Goal: Navigation & Orientation: Find specific page/section

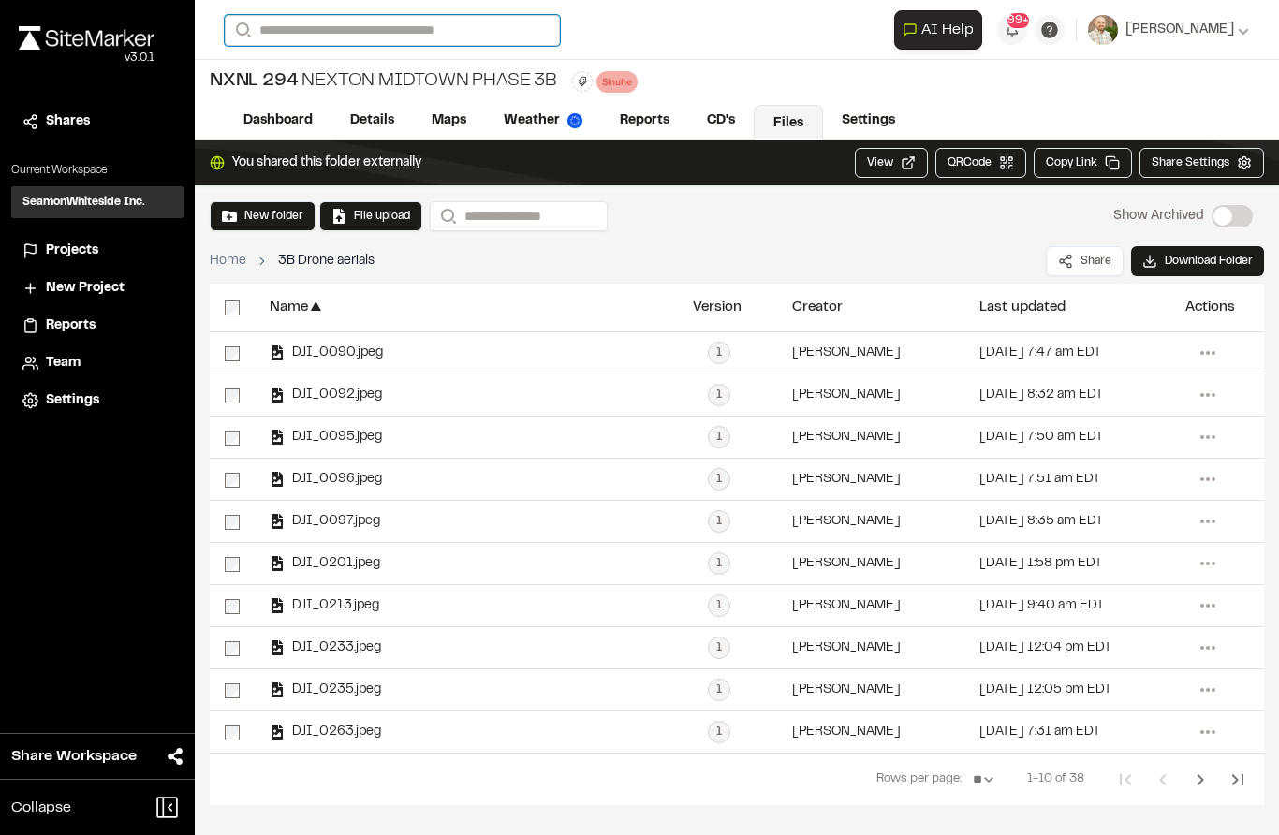
click at [291, 36] on input "Search" at bounding box center [392, 30] width 335 height 31
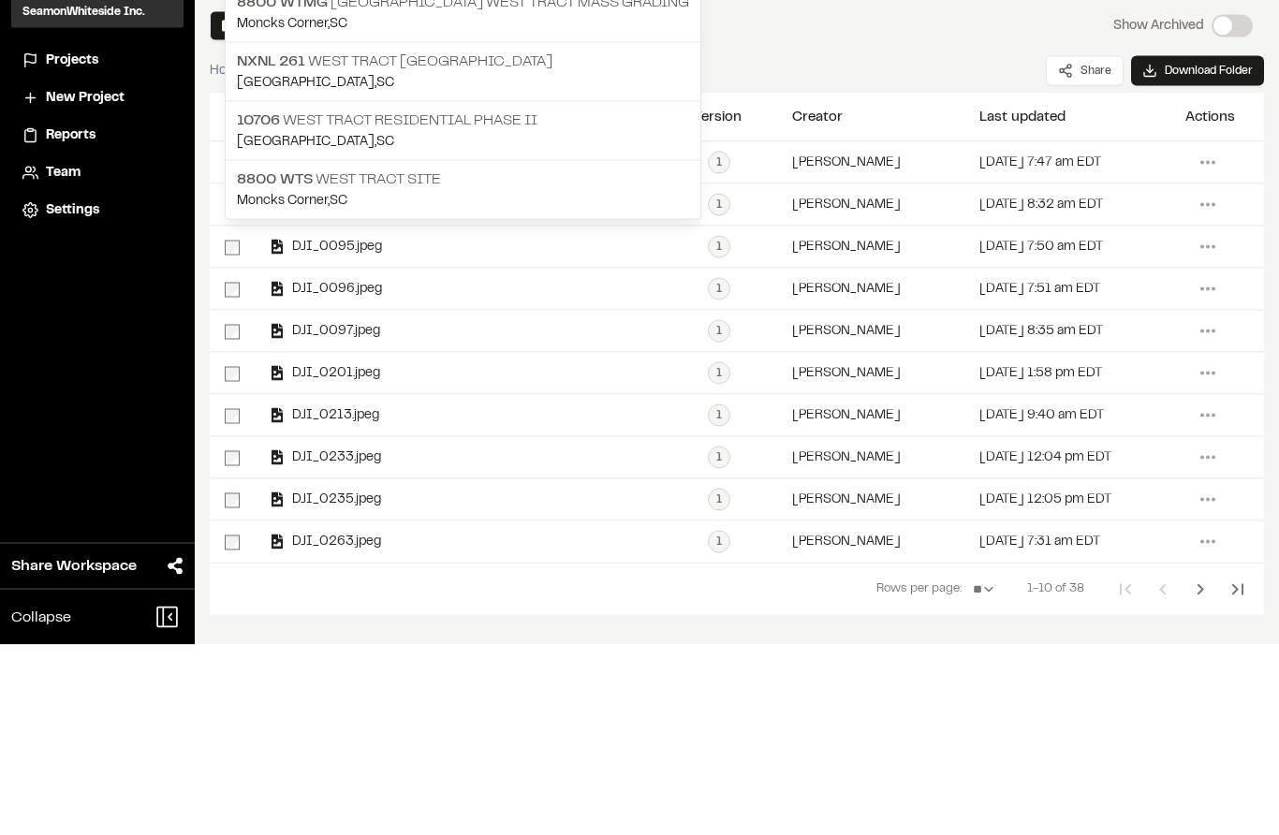
type input "**********"
click at [299, 322] on p "[GEOGRAPHIC_DATA] , [GEOGRAPHIC_DATA]" at bounding box center [463, 332] width 452 height 21
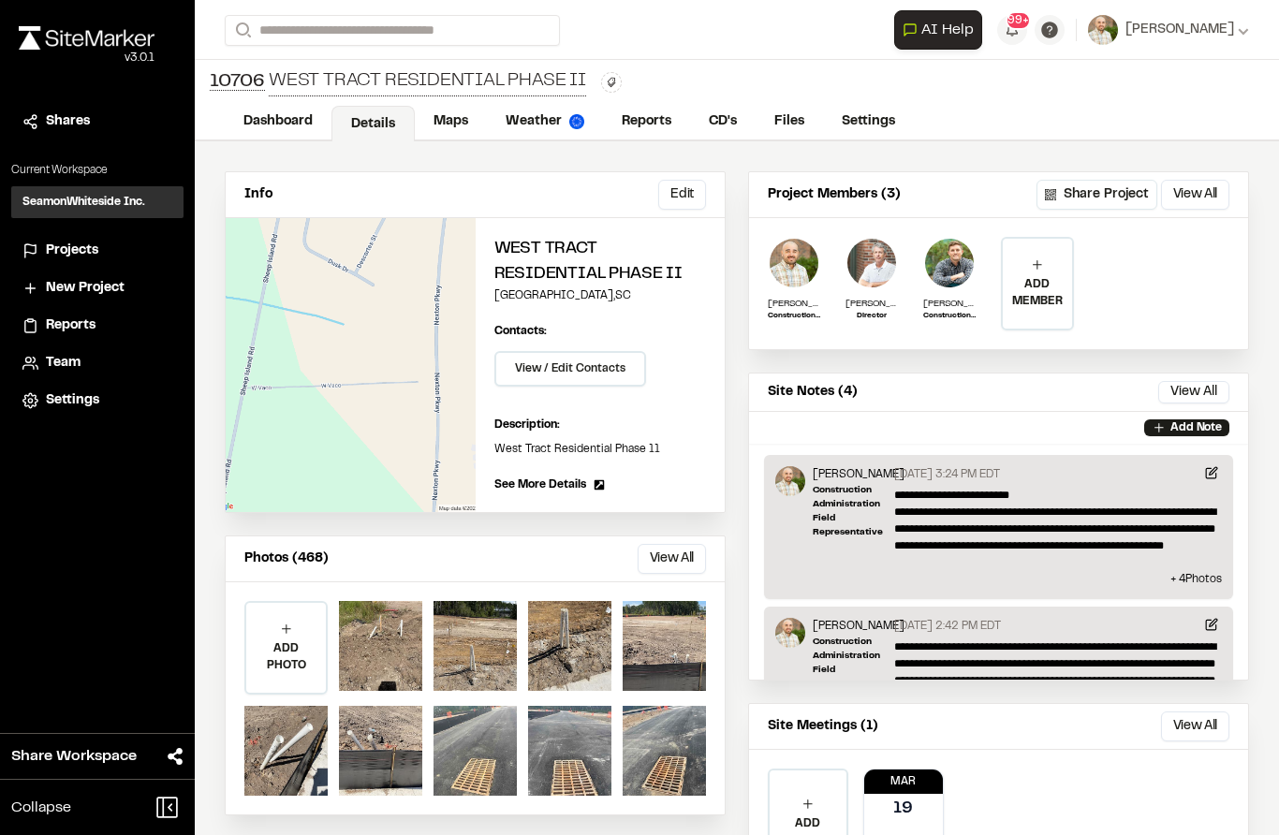
click at [803, 123] on link "Files" at bounding box center [789, 122] width 67 height 36
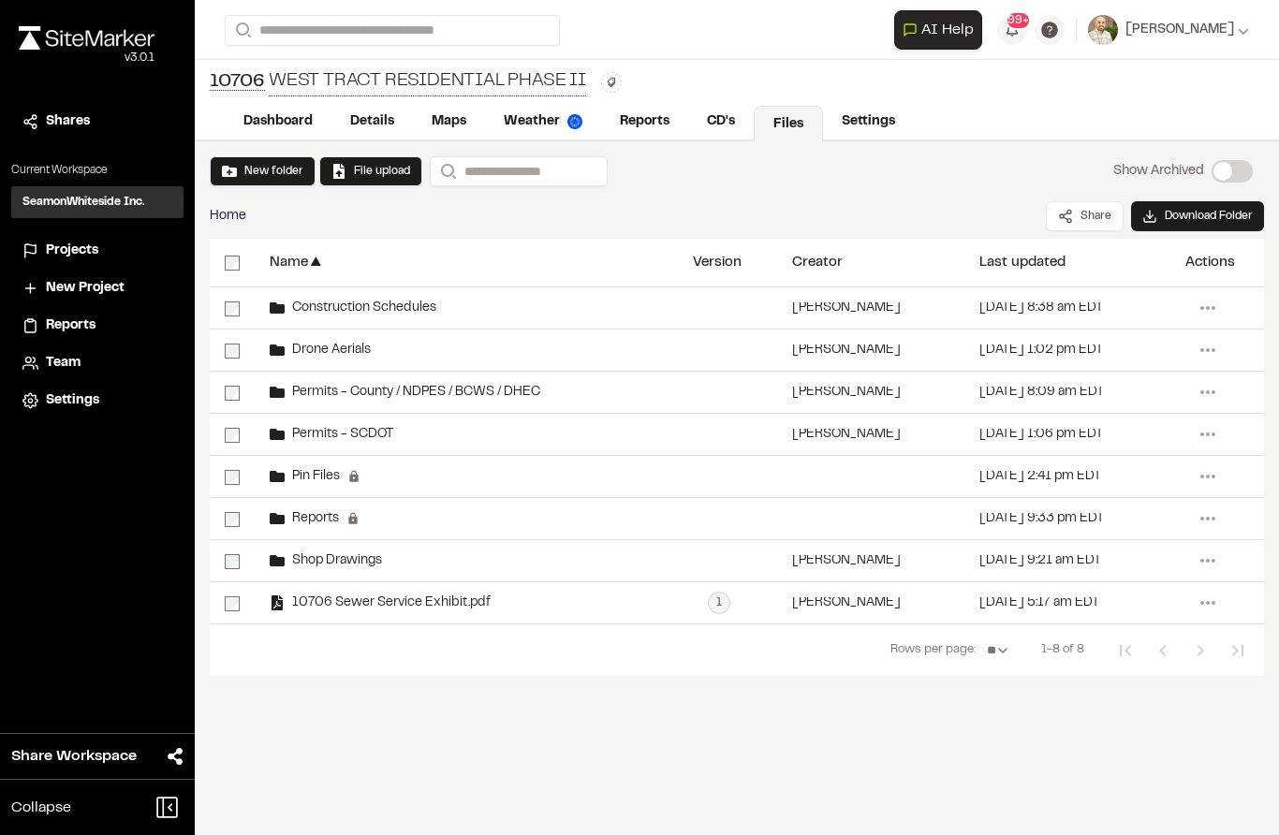
click at [314, 348] on span "Drone Aerials" at bounding box center [328, 351] width 86 height 12
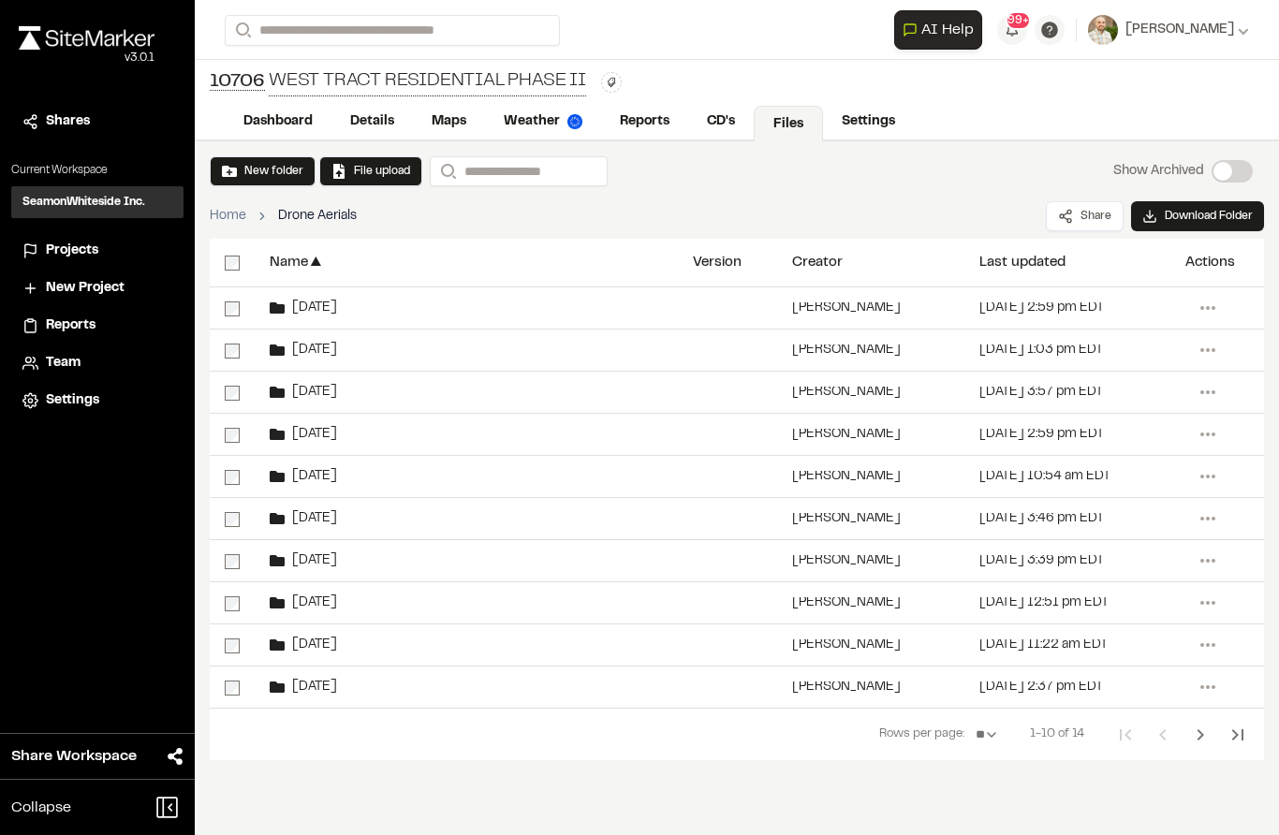
click at [1209, 735] on icon "Next Page" at bounding box center [1201, 735] width 22 height 22
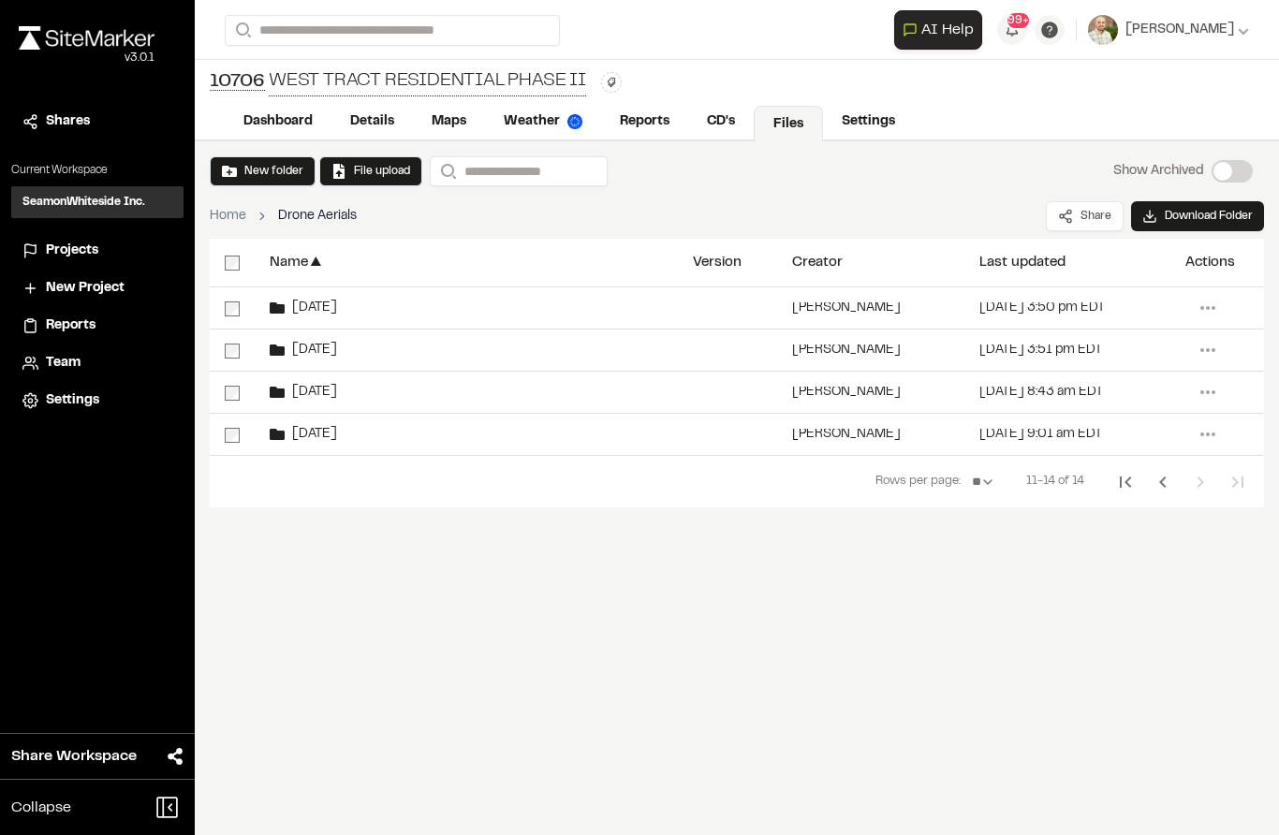
click at [250, 169] on button "New folder" at bounding box center [262, 171] width 81 height 17
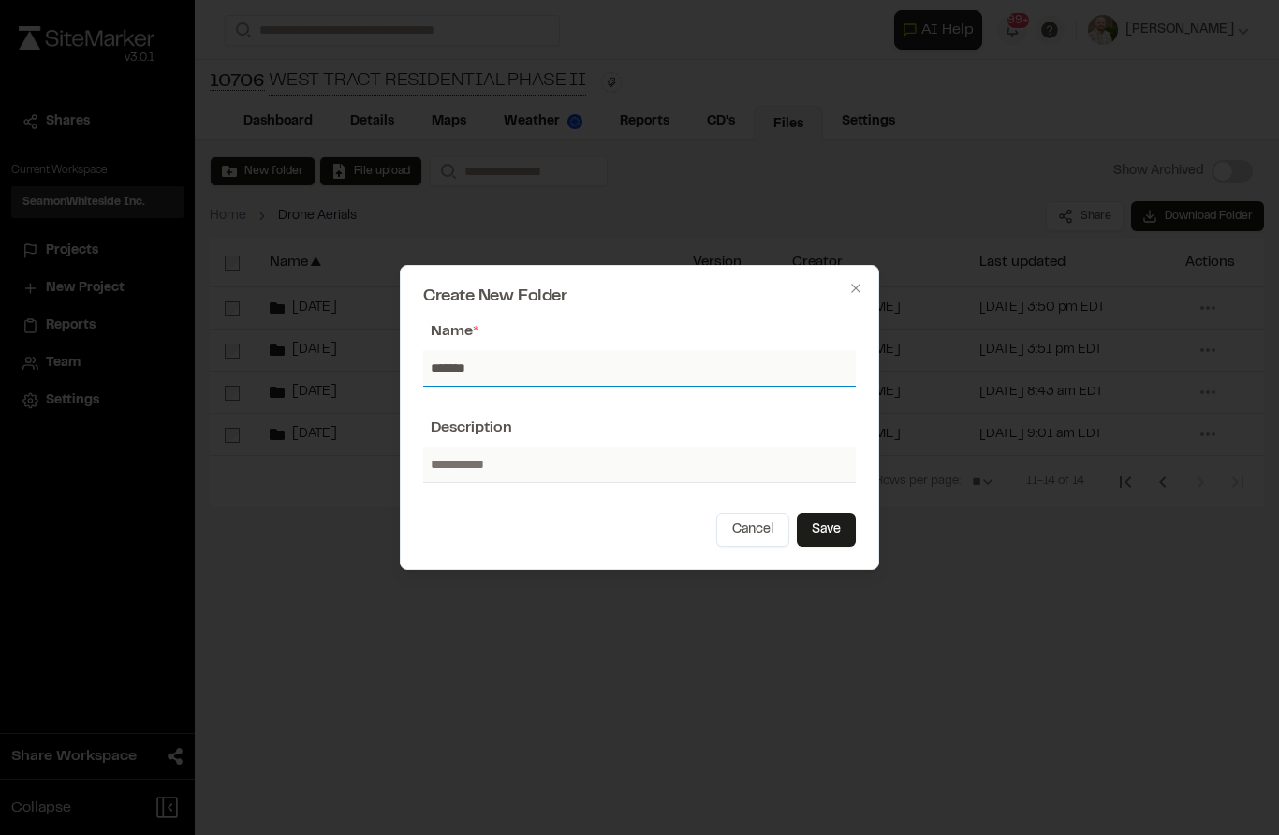
click at [516, 368] on input "*******" at bounding box center [639, 368] width 433 height 36
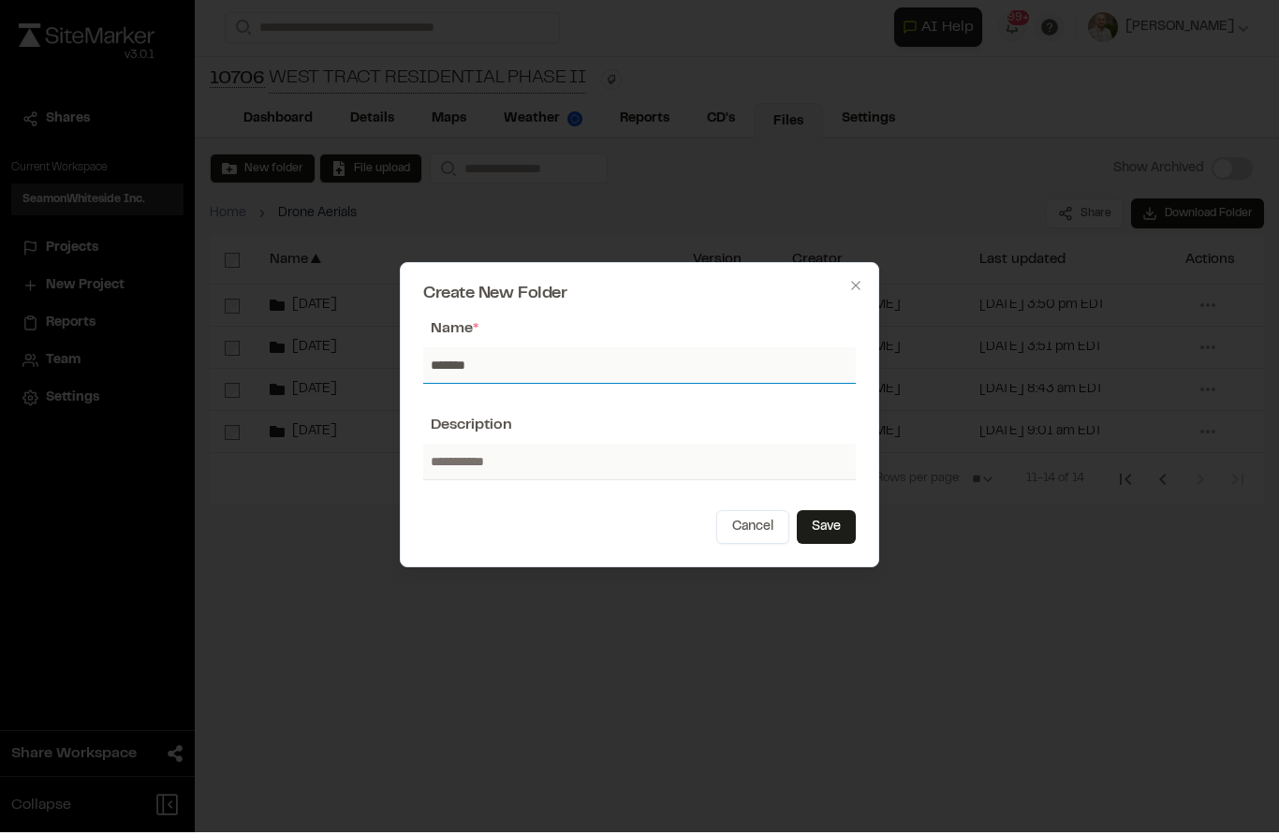
type input "*******"
click at [855, 459] on input "text" at bounding box center [639, 465] width 433 height 36
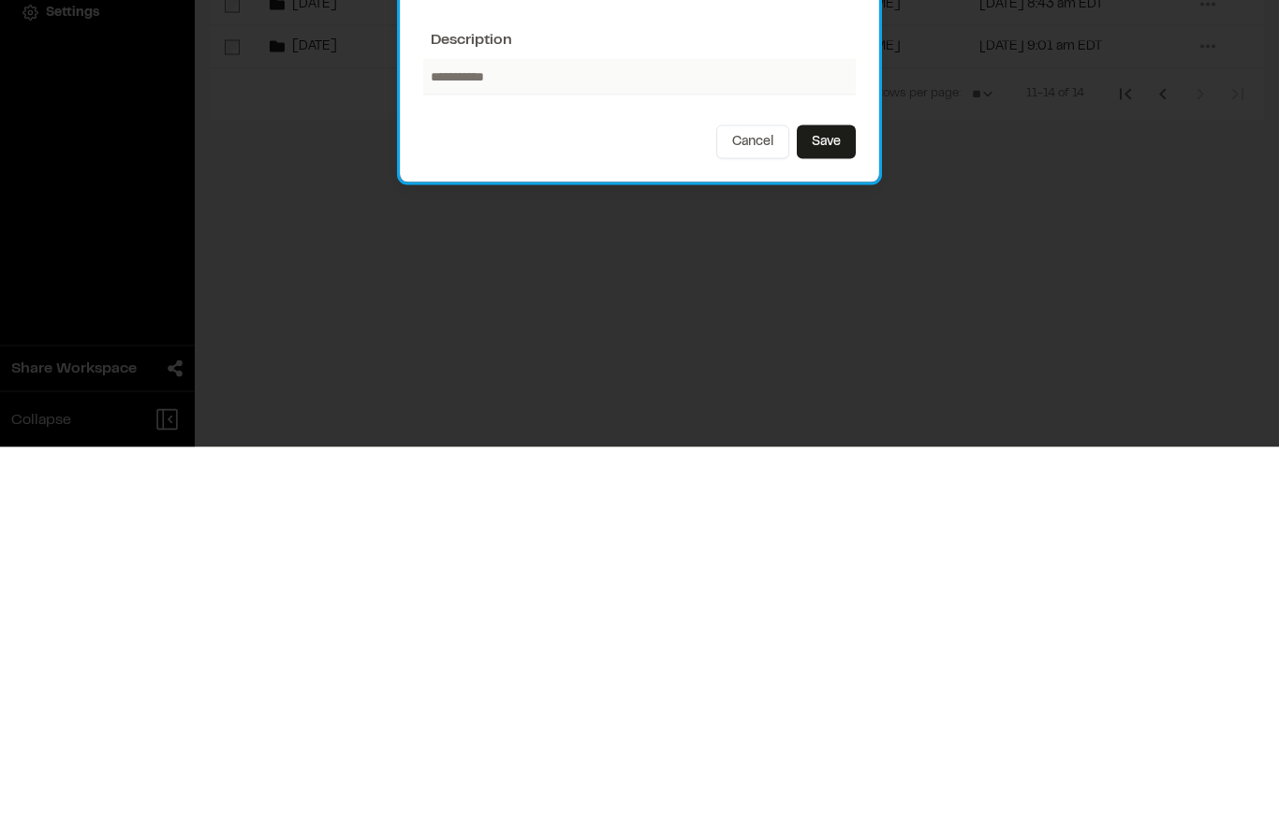
click at [829, 513] on button "Save" at bounding box center [826, 530] width 59 height 34
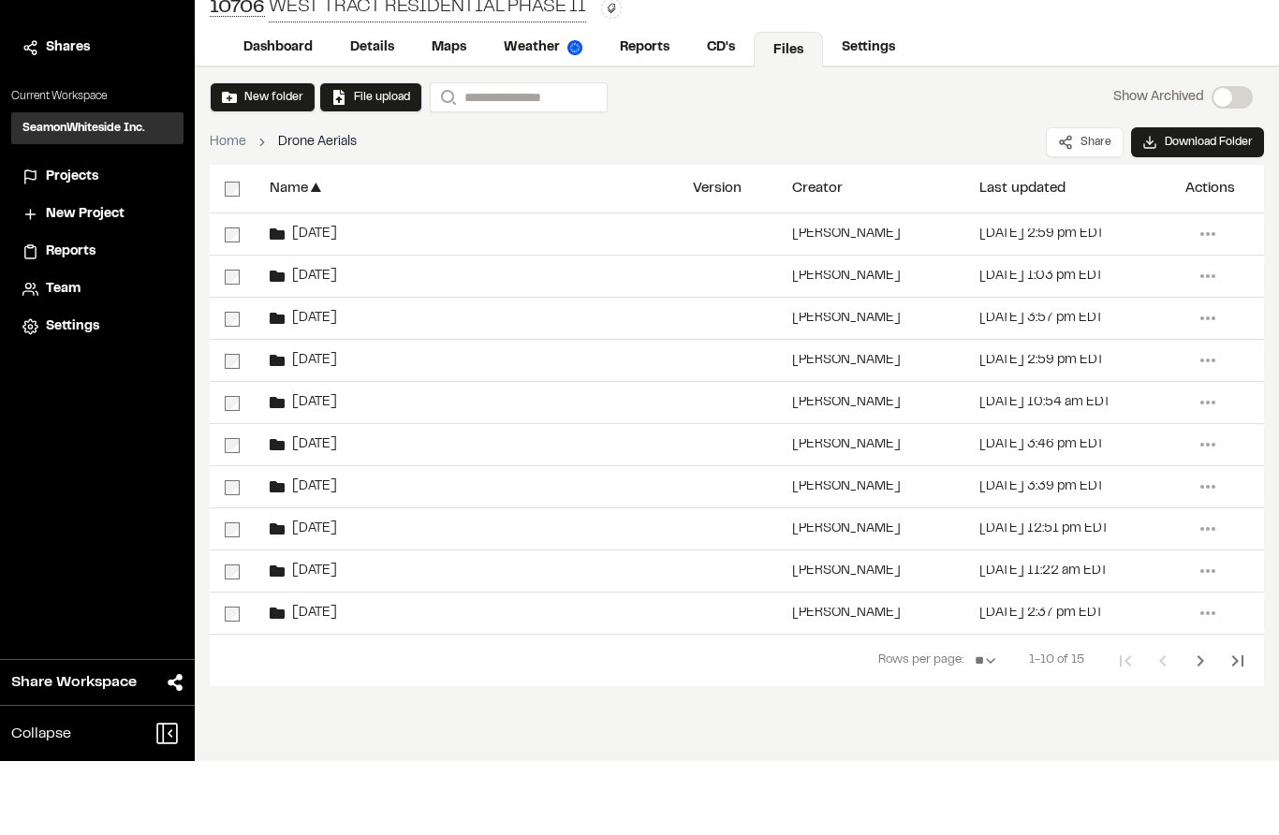
click at [1202, 724] on icon "Next Page" at bounding box center [1201, 735] width 22 height 22
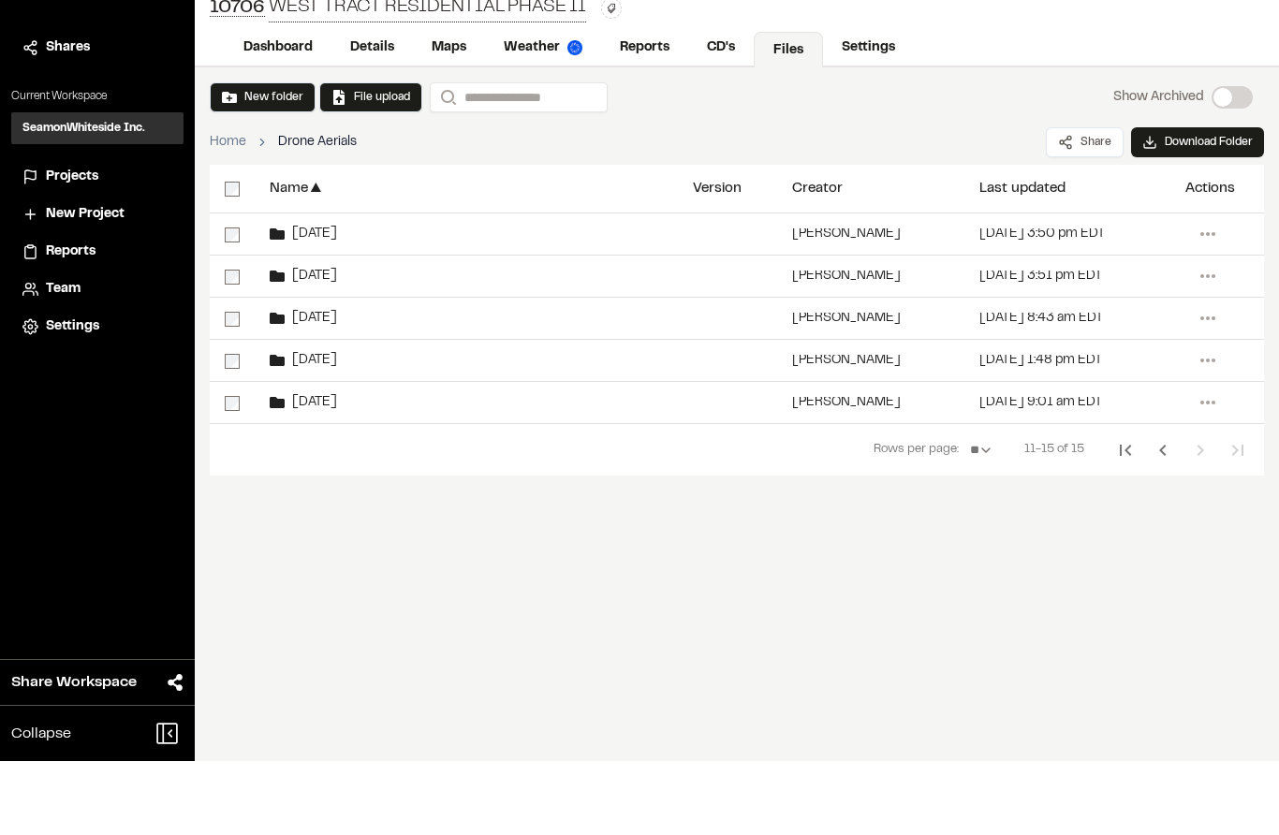
click at [1154, 513] on icon "Previous Page" at bounding box center [1163, 524] width 22 height 22
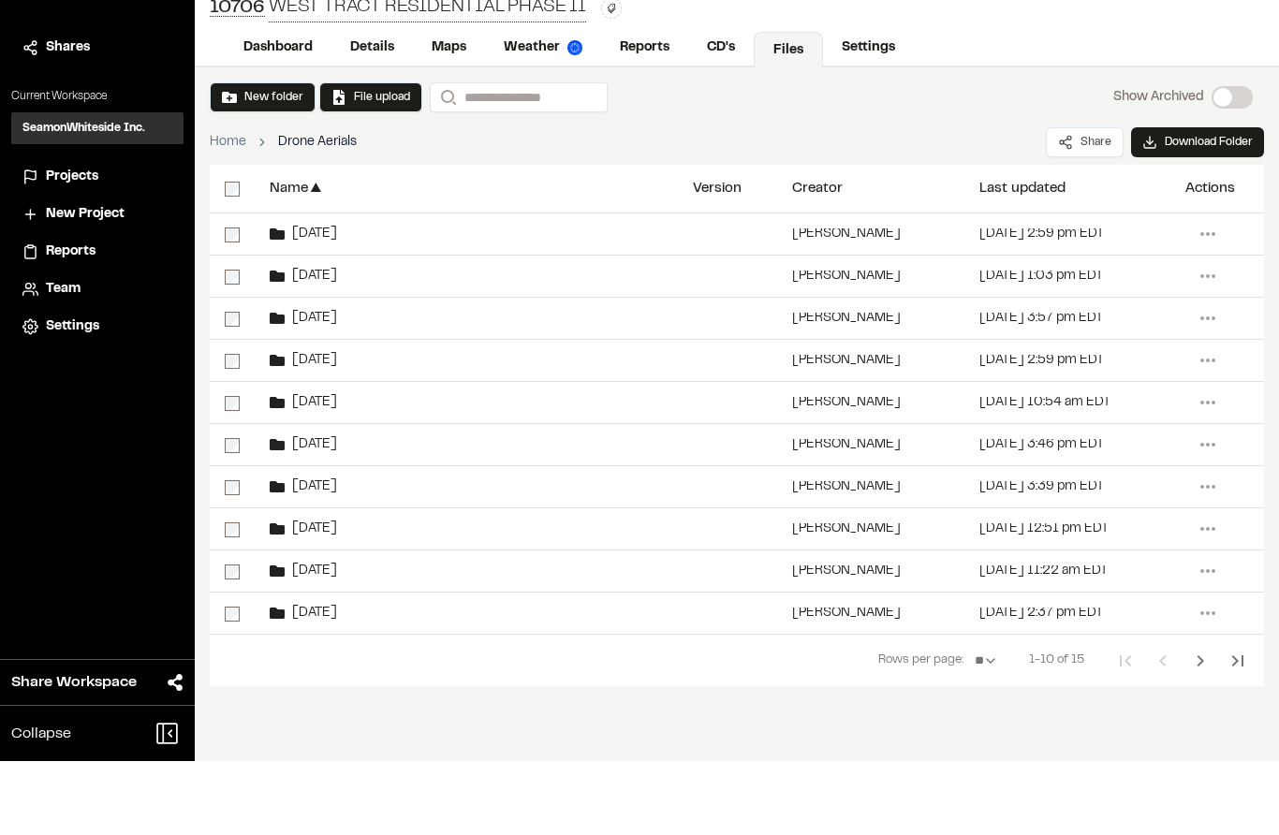
click at [1188, 717] on button "Next Page" at bounding box center [1200, 735] width 37 height 37
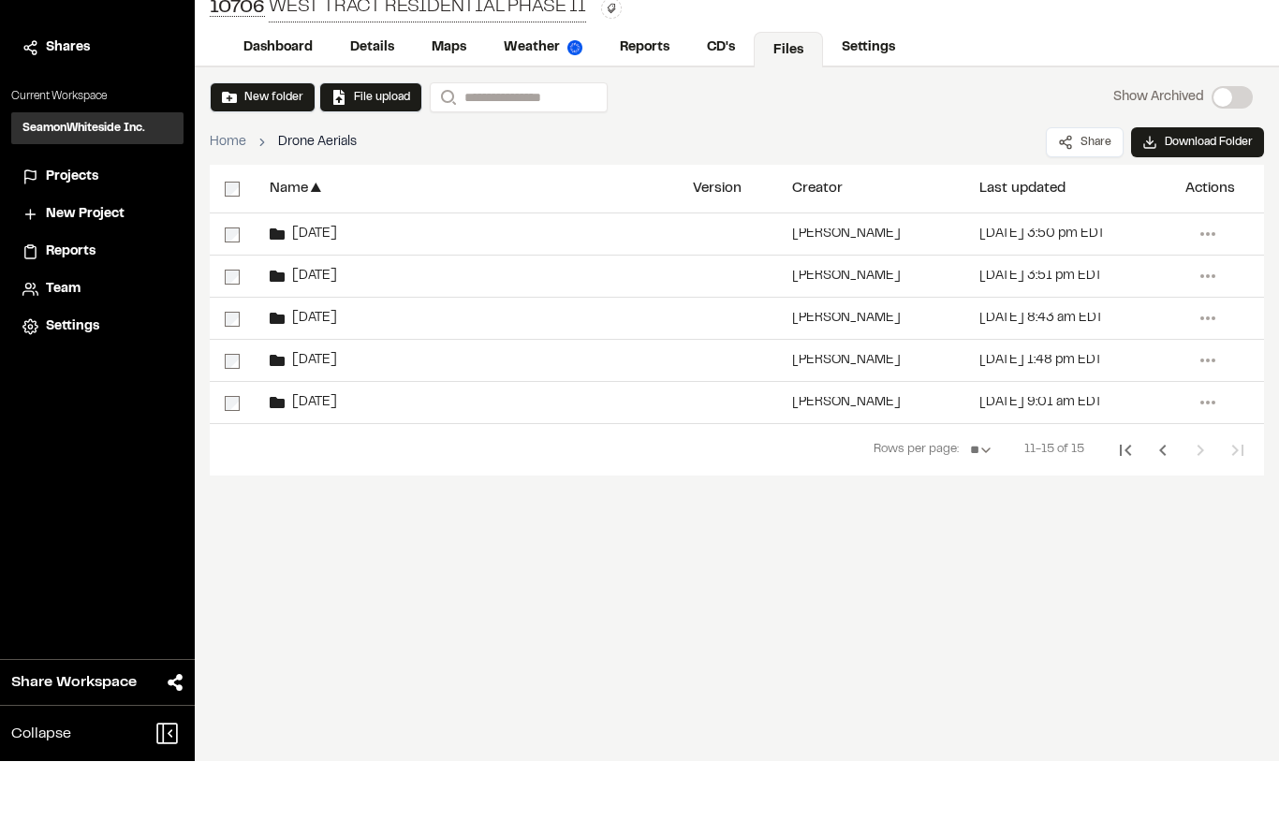
click at [315, 429] on span "[DATE]" at bounding box center [311, 435] width 52 height 12
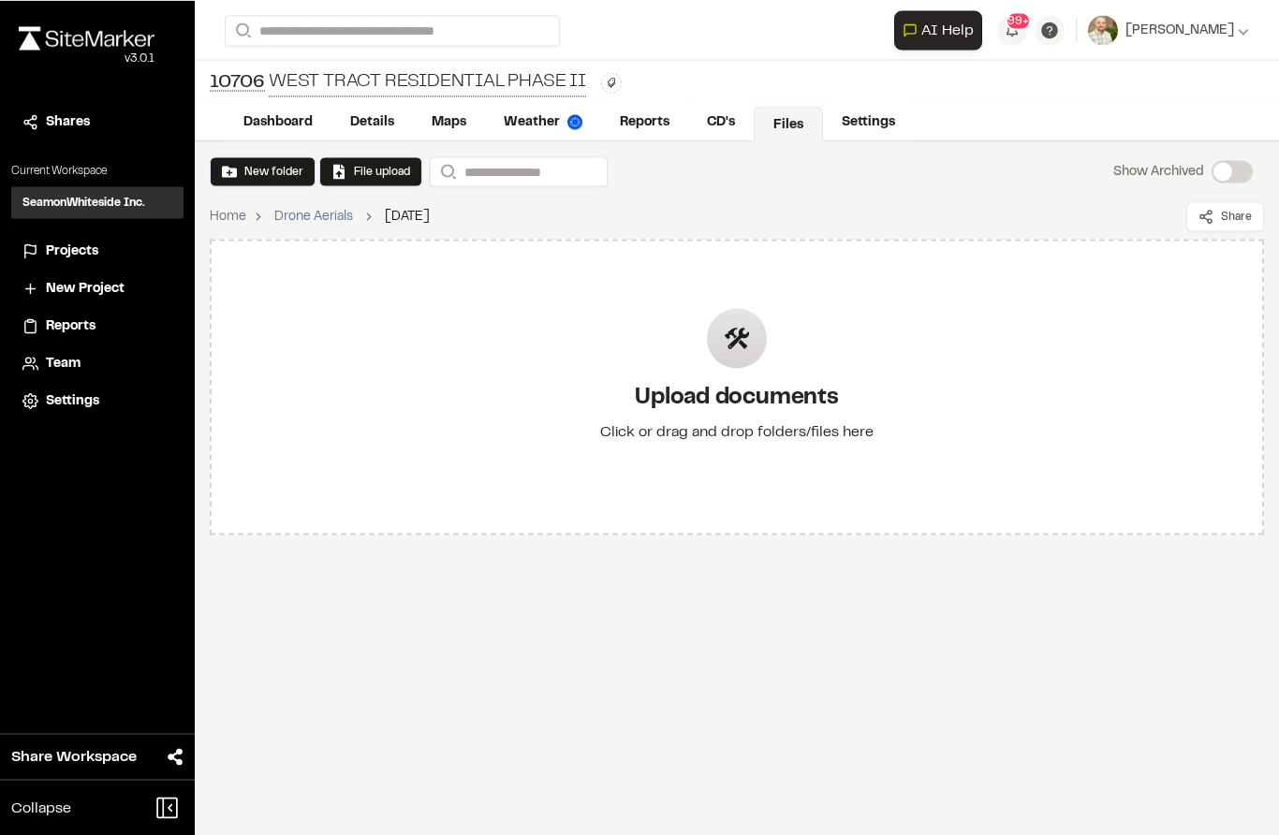
click at [735, 331] on icon at bounding box center [737, 338] width 26 height 26
